Goal: Find specific page/section: Find specific page/section

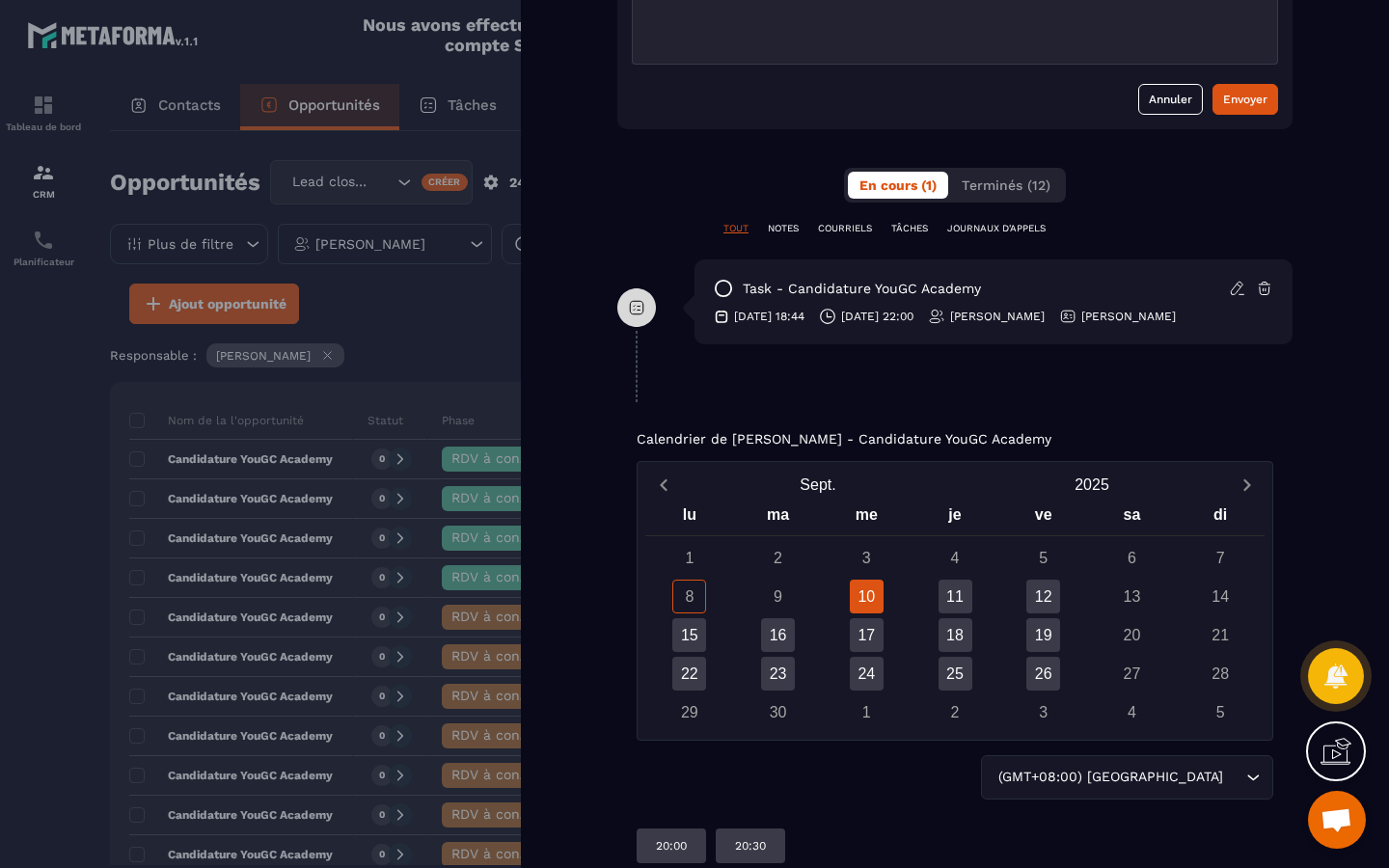
scroll to position [1084, 0]
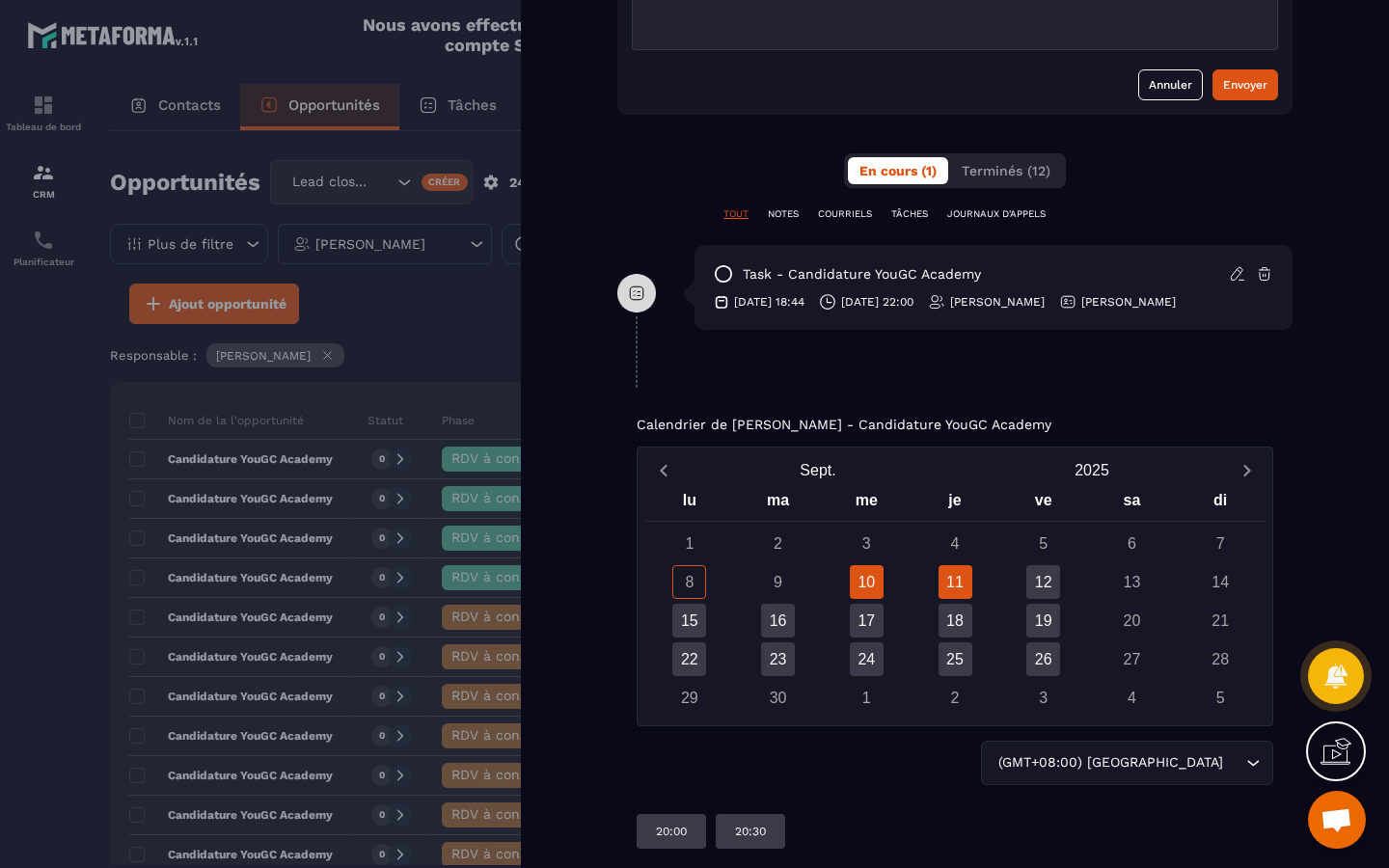
click at [961, 582] on div "11" at bounding box center [955, 582] width 34 height 34
click at [1047, 587] on div "12" at bounding box center [1043, 582] width 34 height 34
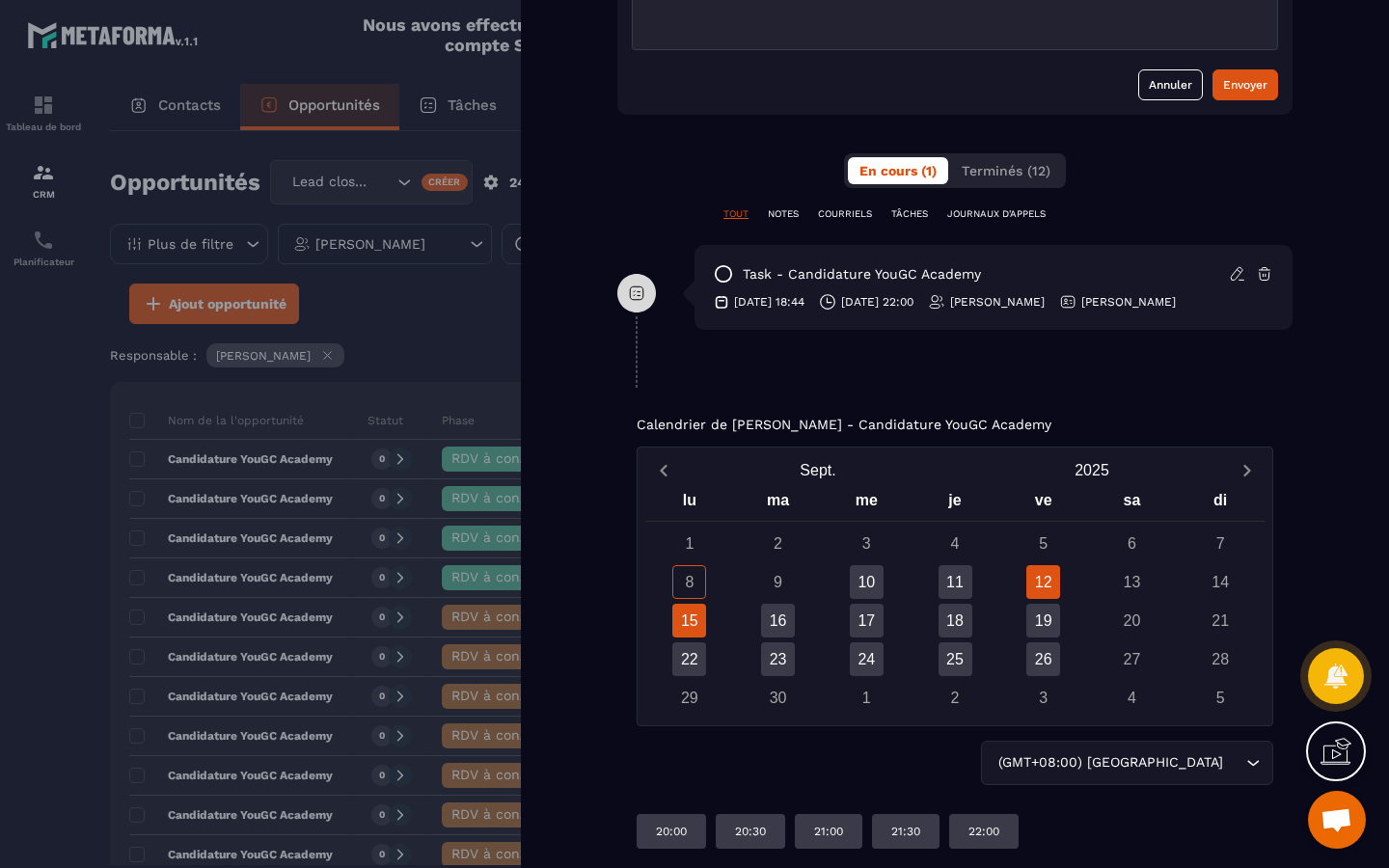
click at [691, 617] on div "15" at bounding box center [689, 620] width 34 height 34
click at [1053, 588] on div "12" at bounding box center [1043, 582] width 34 height 34
click at [690, 611] on div "15" at bounding box center [689, 620] width 34 height 34
click at [782, 621] on div "16" at bounding box center [778, 620] width 34 height 34
click at [878, 628] on div "17" at bounding box center [866, 620] width 34 height 34
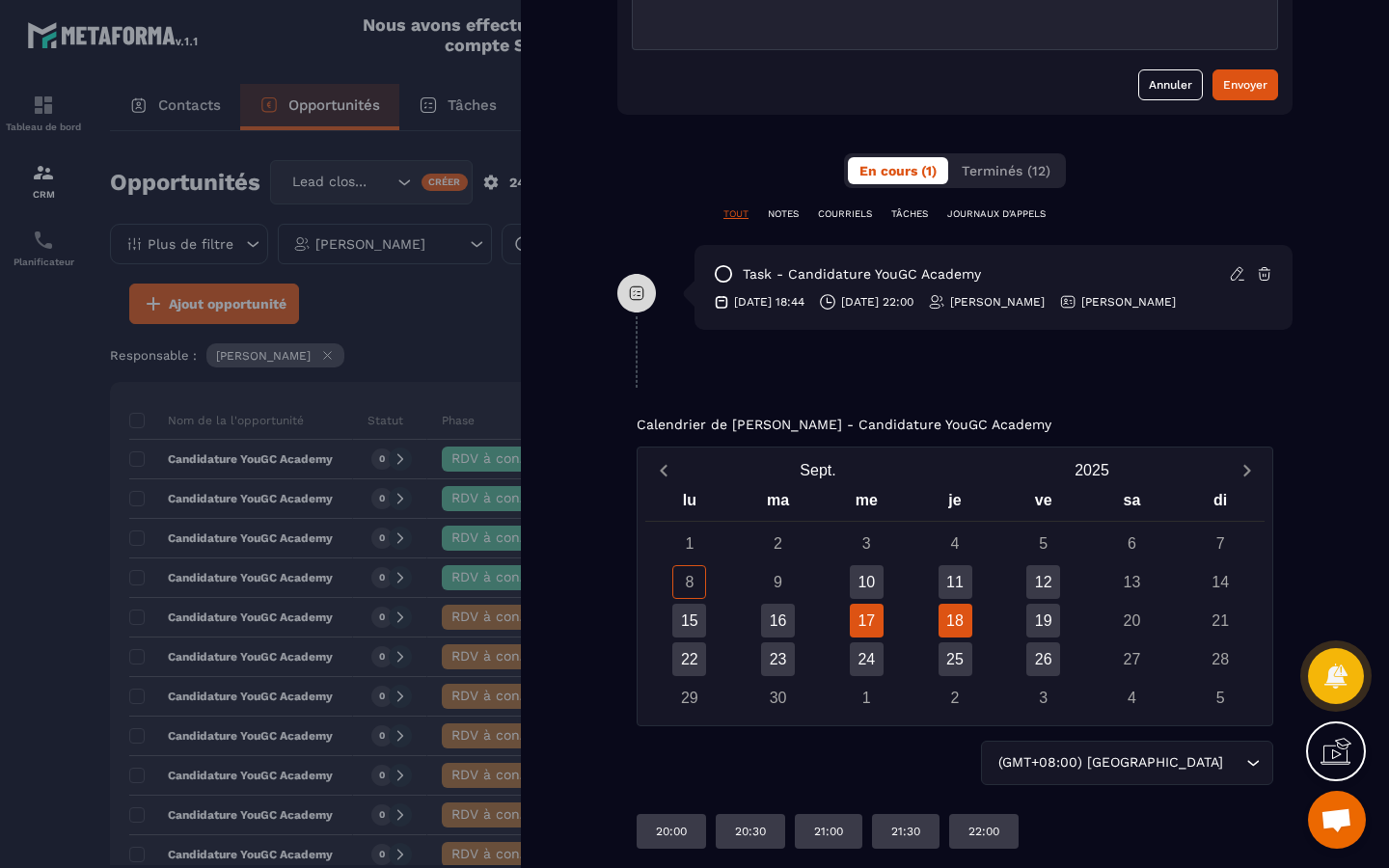
click at [962, 619] on div "18" at bounding box center [955, 620] width 34 height 34
click at [1037, 621] on div "19" at bounding box center [1043, 620] width 34 height 34
click at [683, 651] on div "22" at bounding box center [689, 659] width 34 height 34
click at [782, 661] on div "23" at bounding box center [778, 659] width 34 height 34
click at [870, 671] on div "24" at bounding box center [866, 659] width 34 height 34
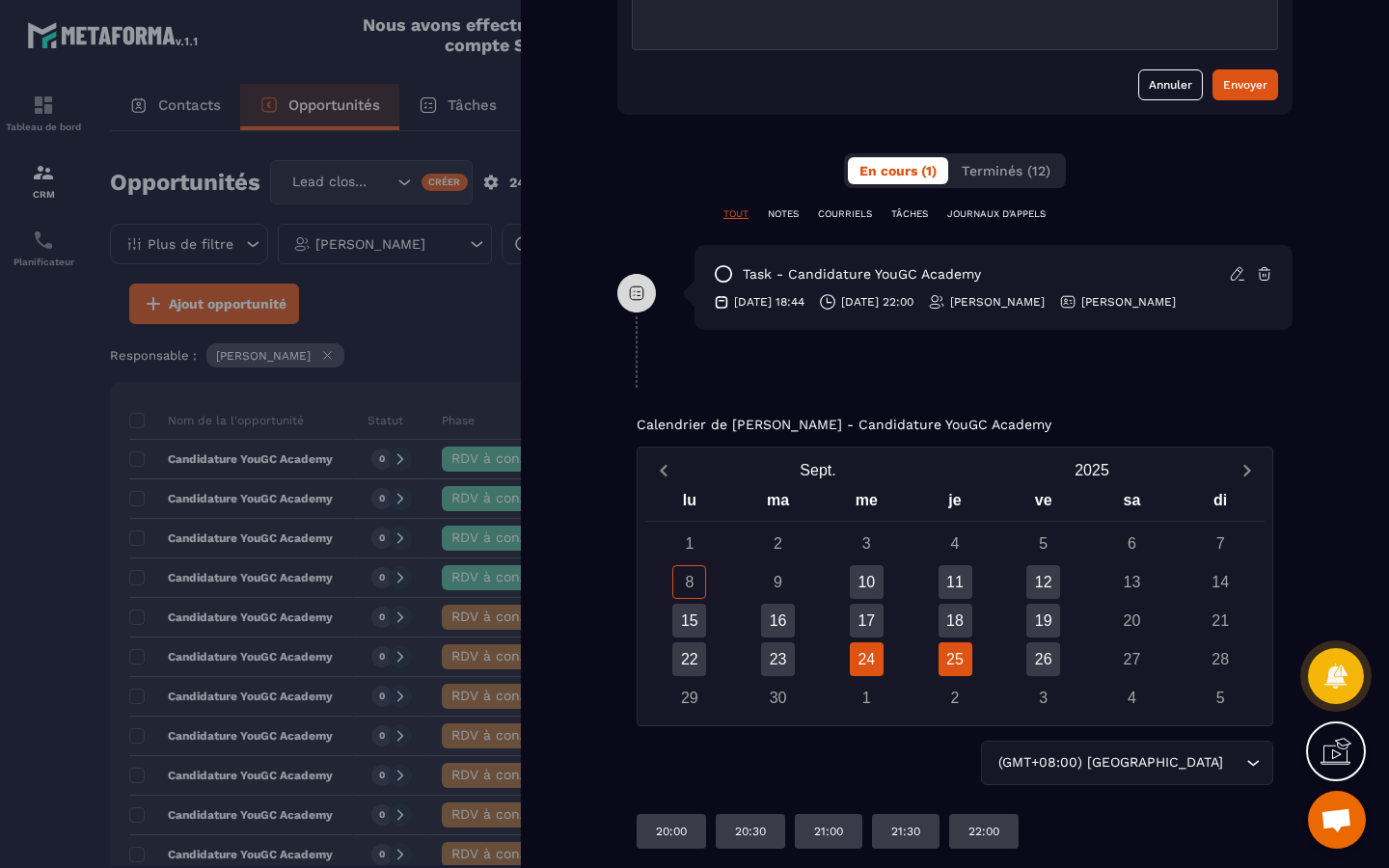
click at [954, 666] on div "25" at bounding box center [955, 659] width 34 height 34
click at [1043, 669] on div "26" at bounding box center [1043, 659] width 34 height 34
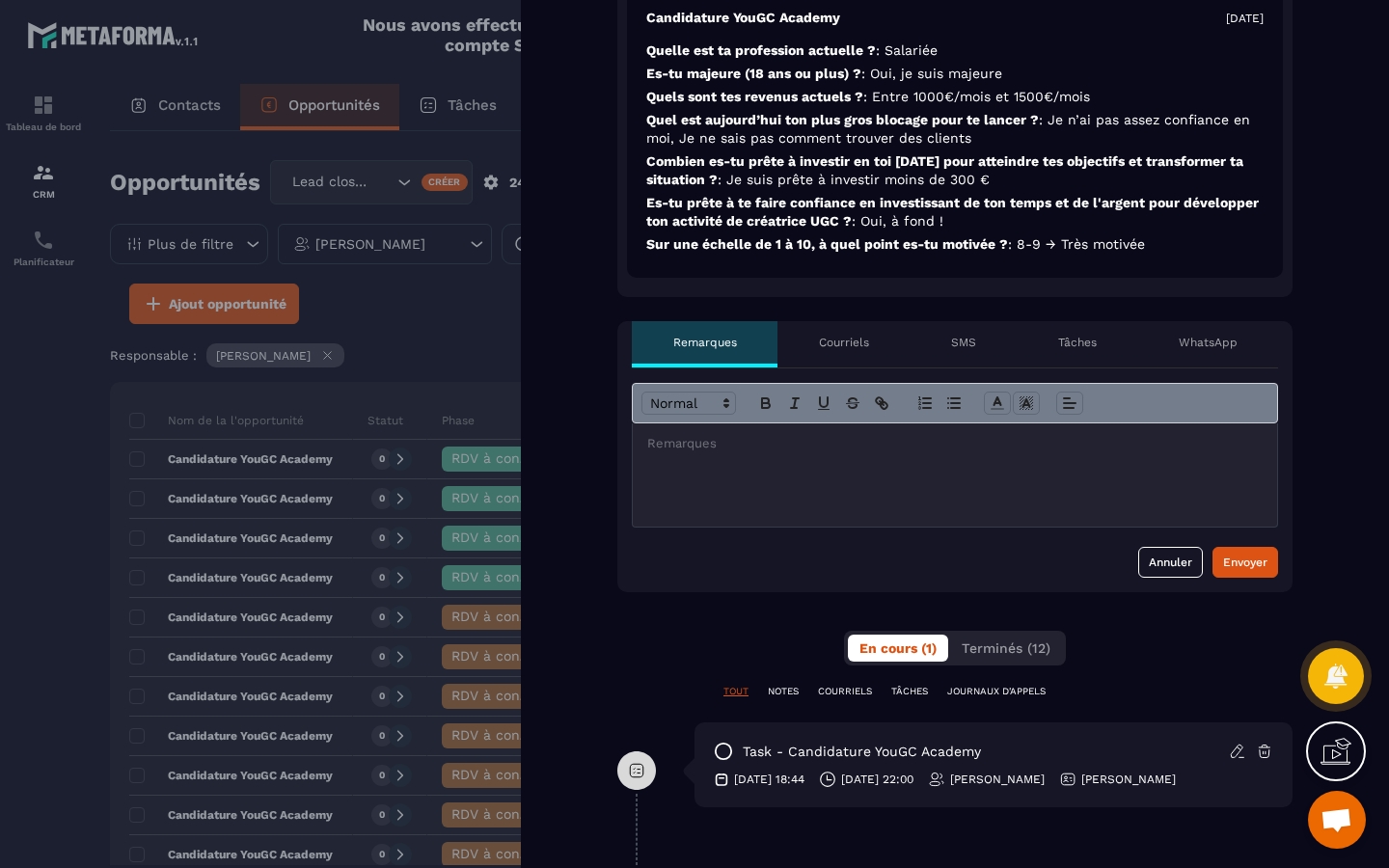
scroll to position [0, 0]
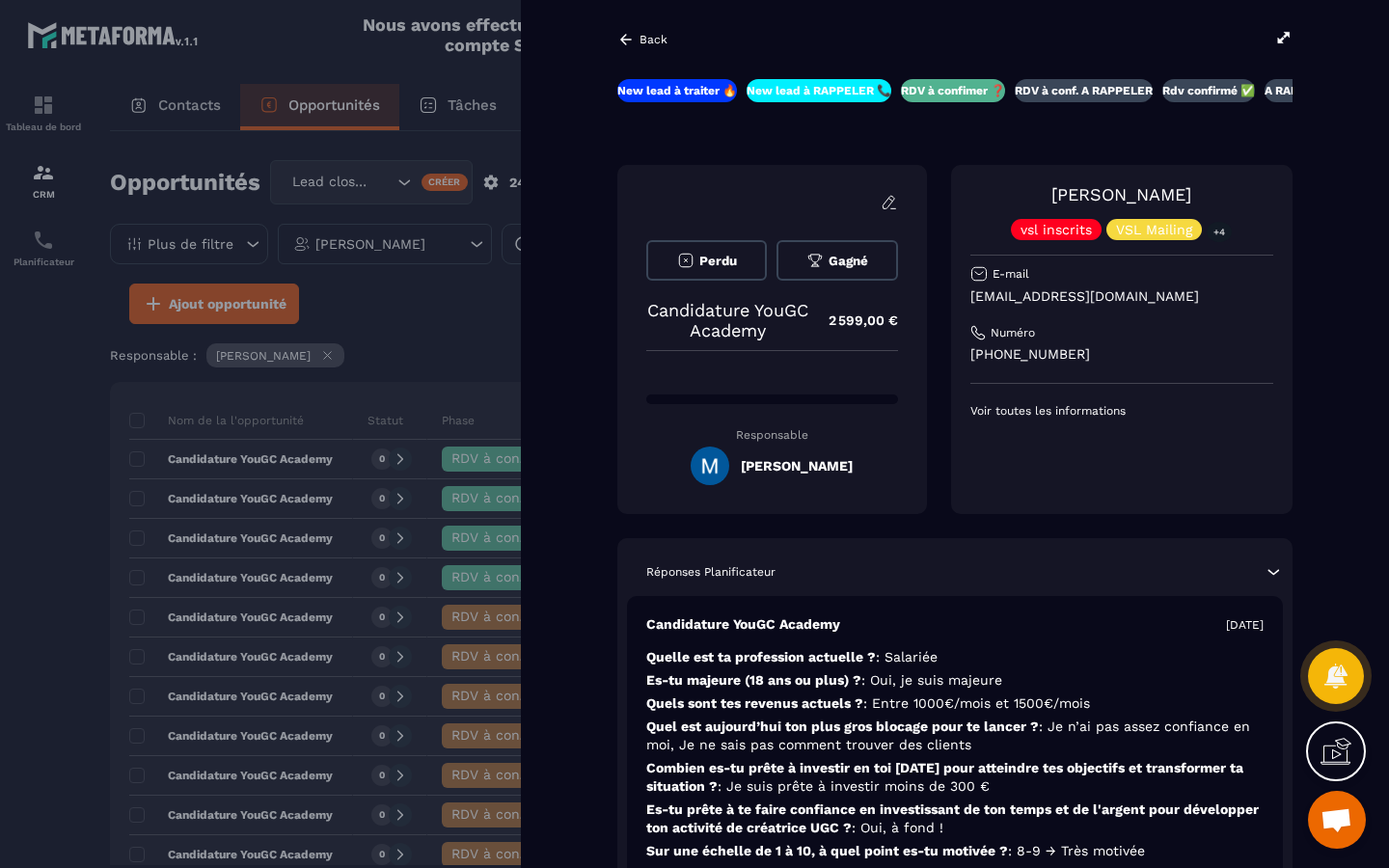
click at [622, 42] on icon at bounding box center [626, 39] width 12 height 11
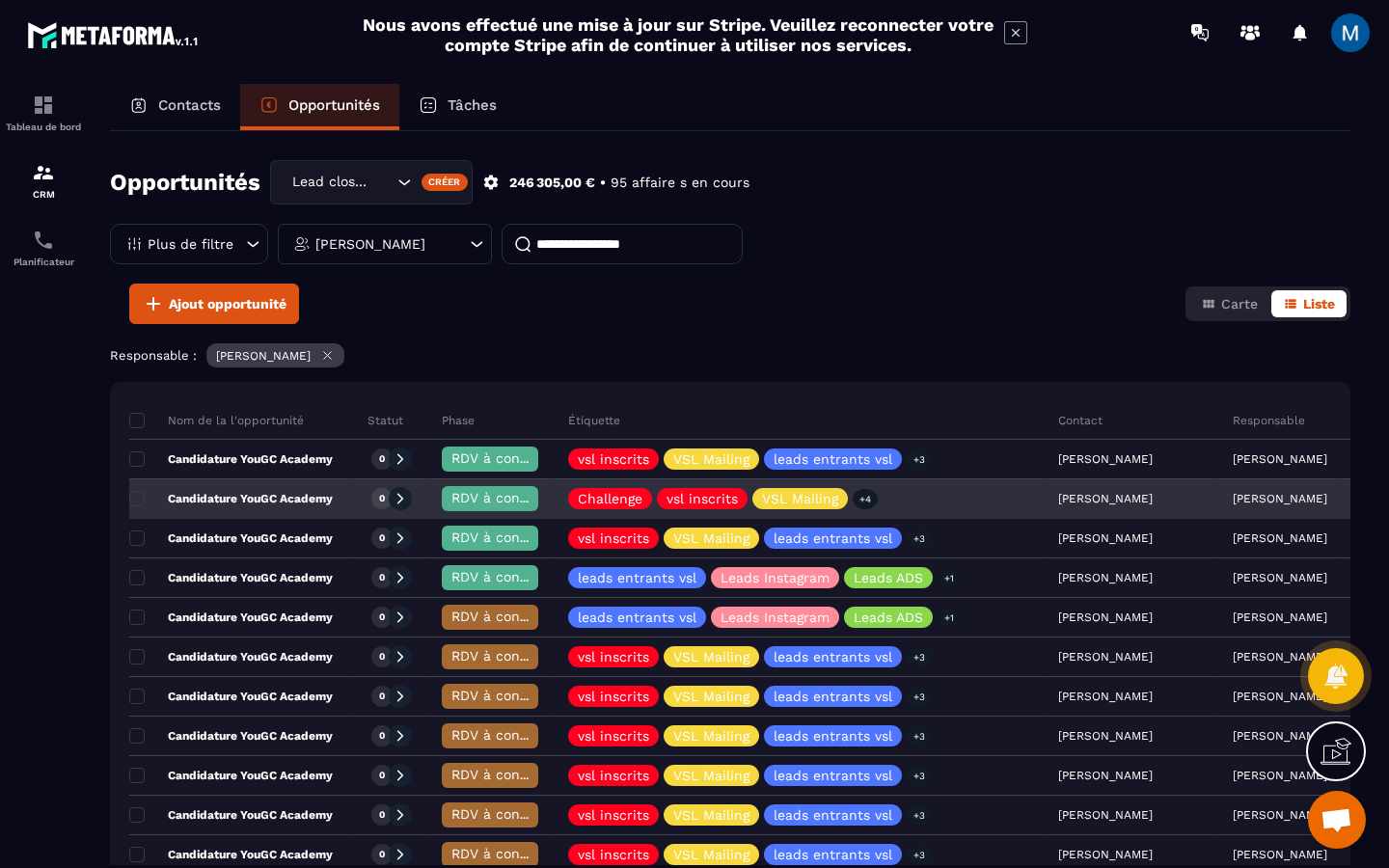
scroll to position [28, 0]
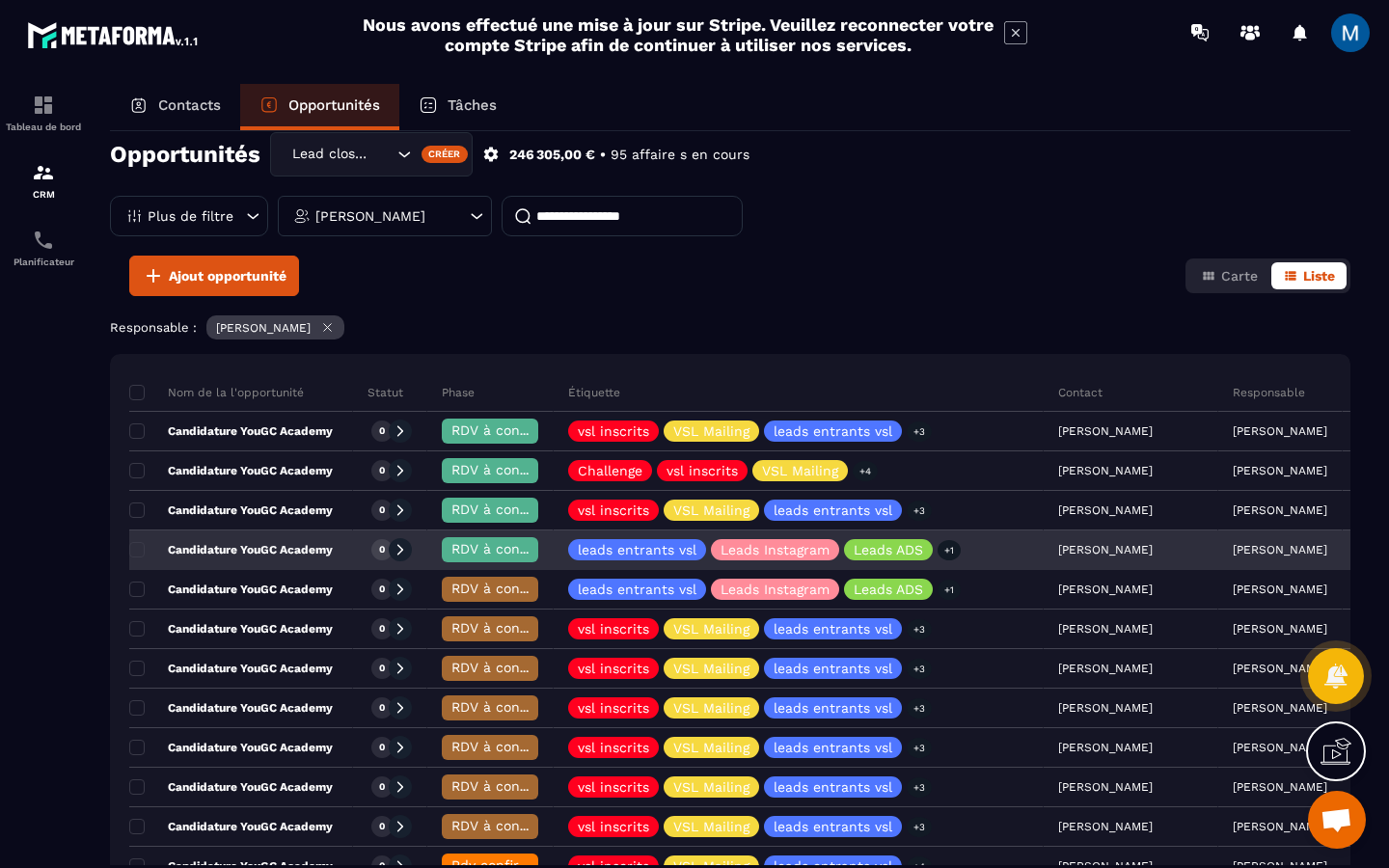
click at [241, 547] on p "Candidature YouGC Academy" at bounding box center [231, 548] width 203 height 15
